Goal: Task Accomplishment & Management: Use online tool/utility

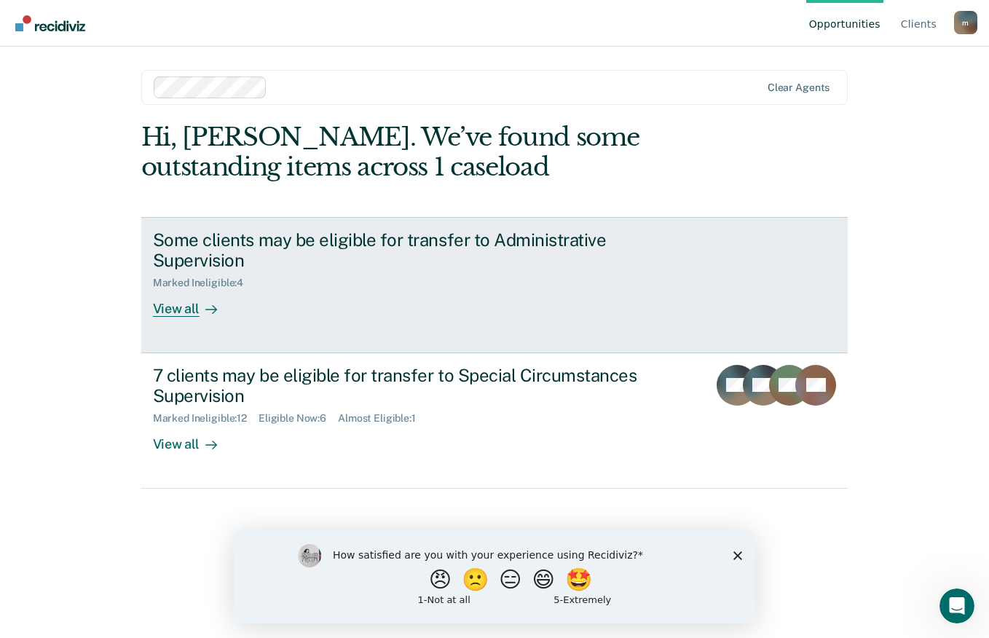
click at [189, 308] on div "View all" at bounding box center [194, 303] width 82 height 28
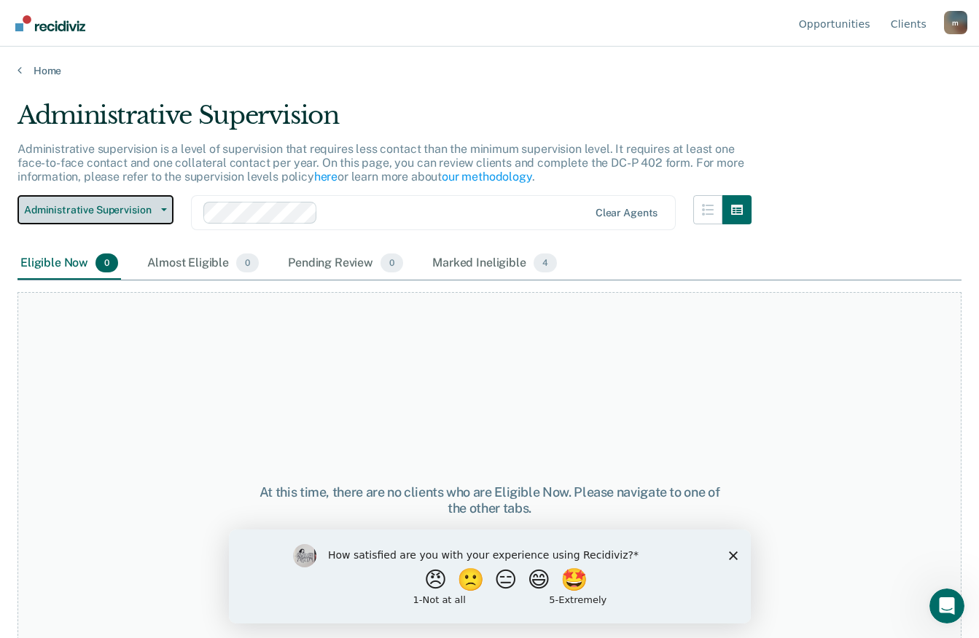
click at [157, 213] on button "Administrative Supervision" at bounding box center [95, 209] width 156 height 29
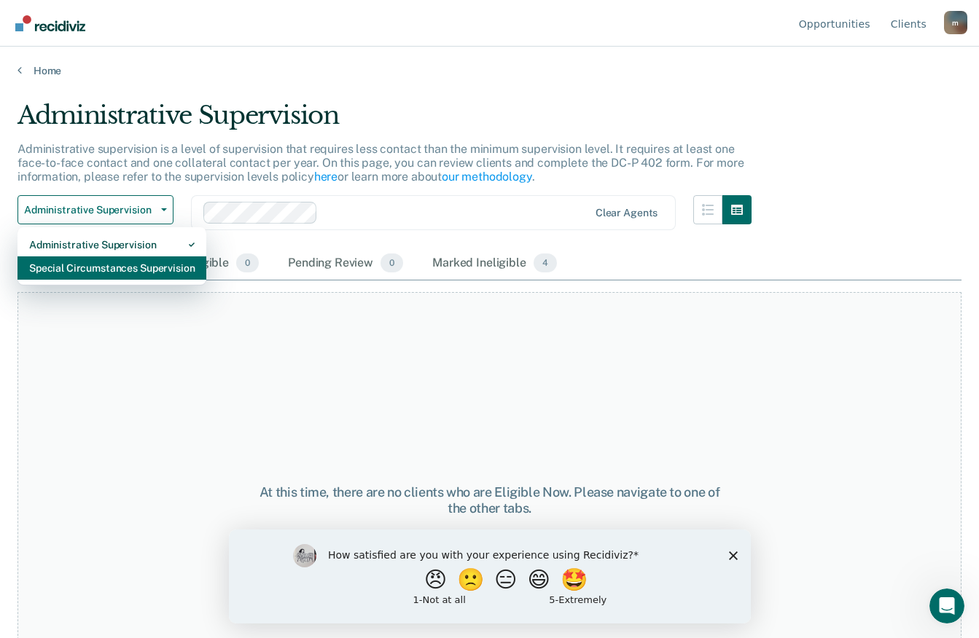
click at [148, 271] on div "Special Circumstances Supervision" at bounding box center [111, 267] width 165 height 23
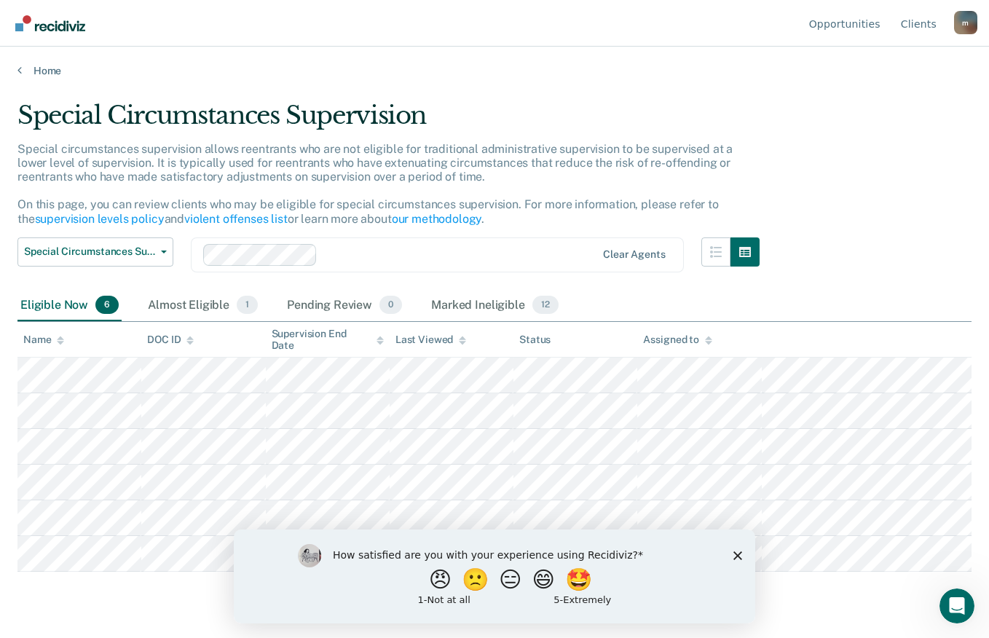
click at [734, 555] on icon "Close survey" at bounding box center [738, 555] width 9 height 9
